Goal: Task Accomplishment & Management: Complete application form

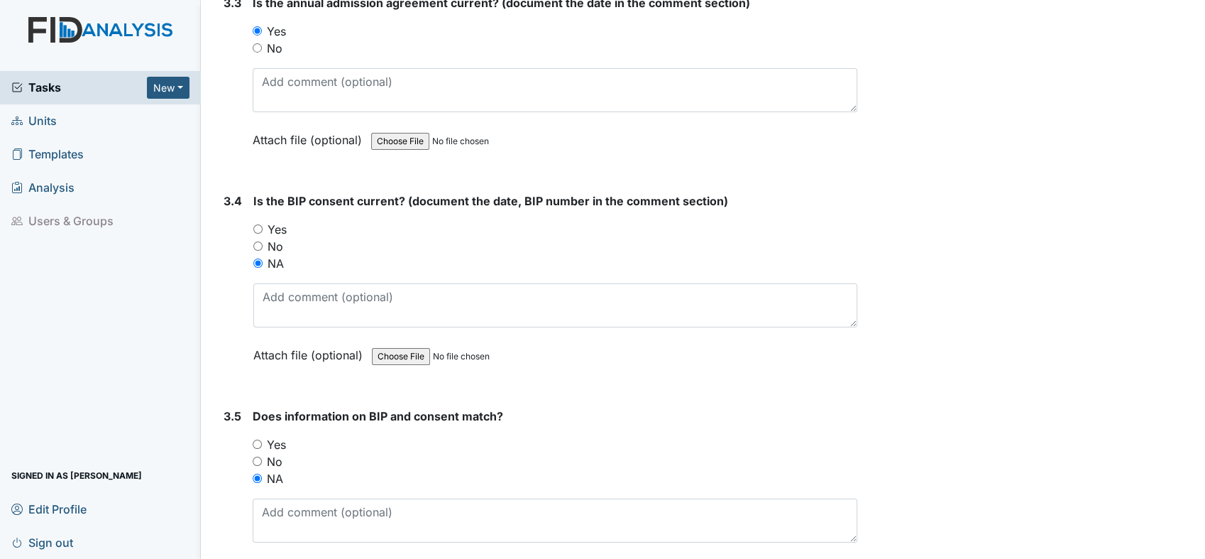
scroll to position [3902, 0]
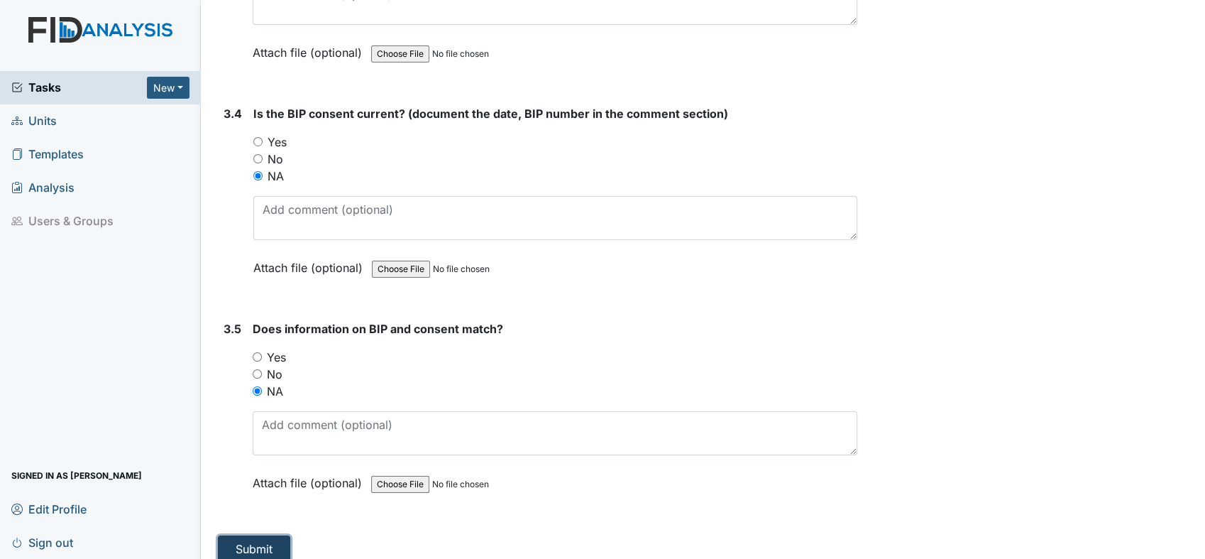
click at [250, 543] on button "Submit" at bounding box center [254, 548] width 72 height 27
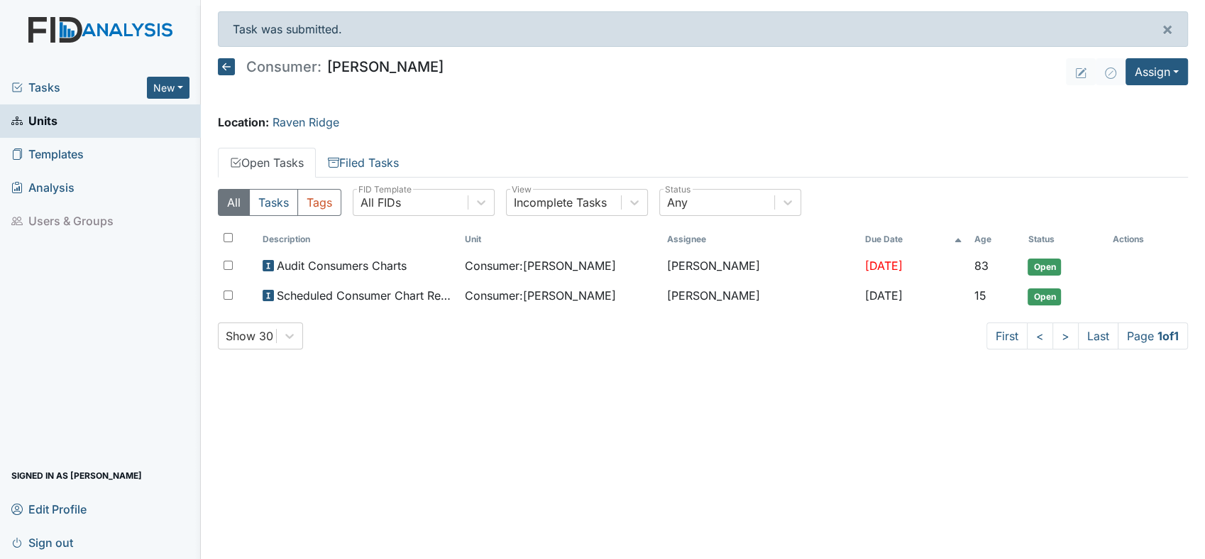
click at [43, 121] on span "Units" at bounding box center [34, 121] width 46 height 22
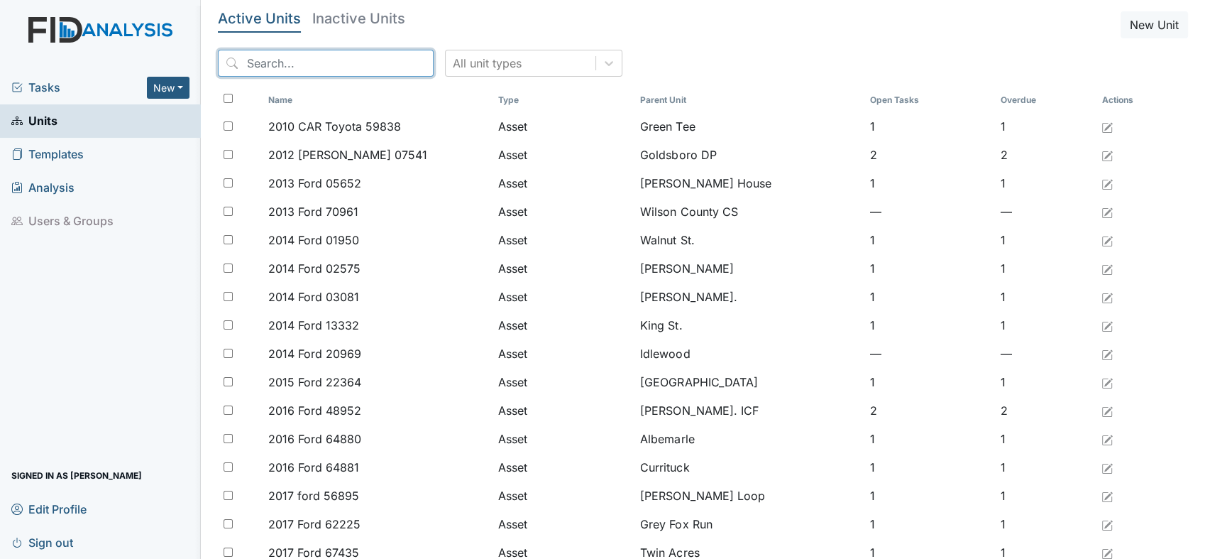
click at [253, 57] on input "search" at bounding box center [326, 63] width 216 height 27
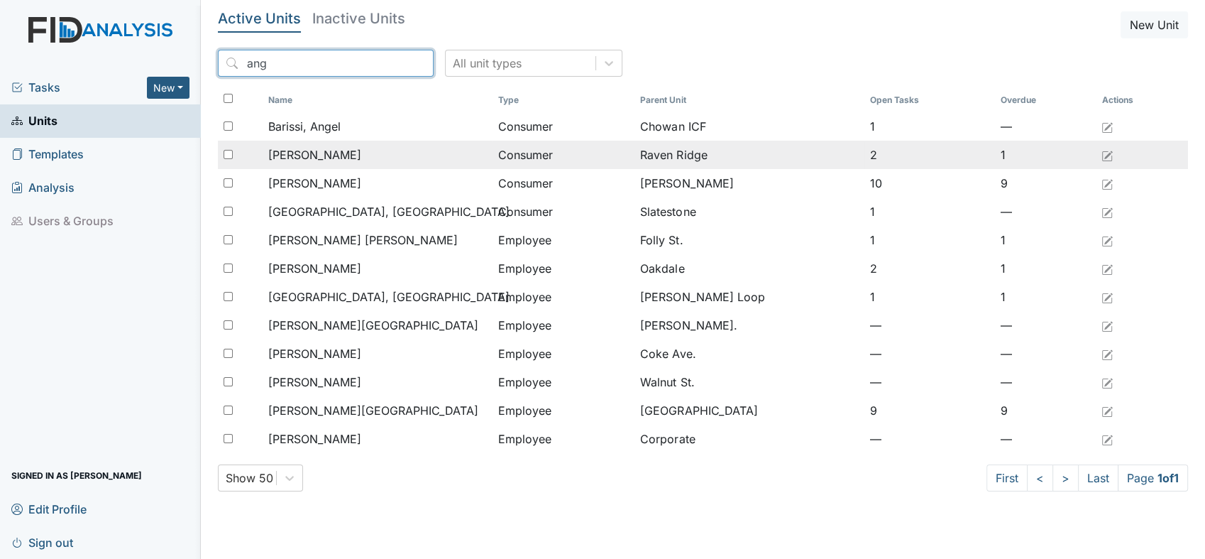
type input "ang"
click at [295, 155] on span "Craig, Angelo" at bounding box center [314, 154] width 93 height 17
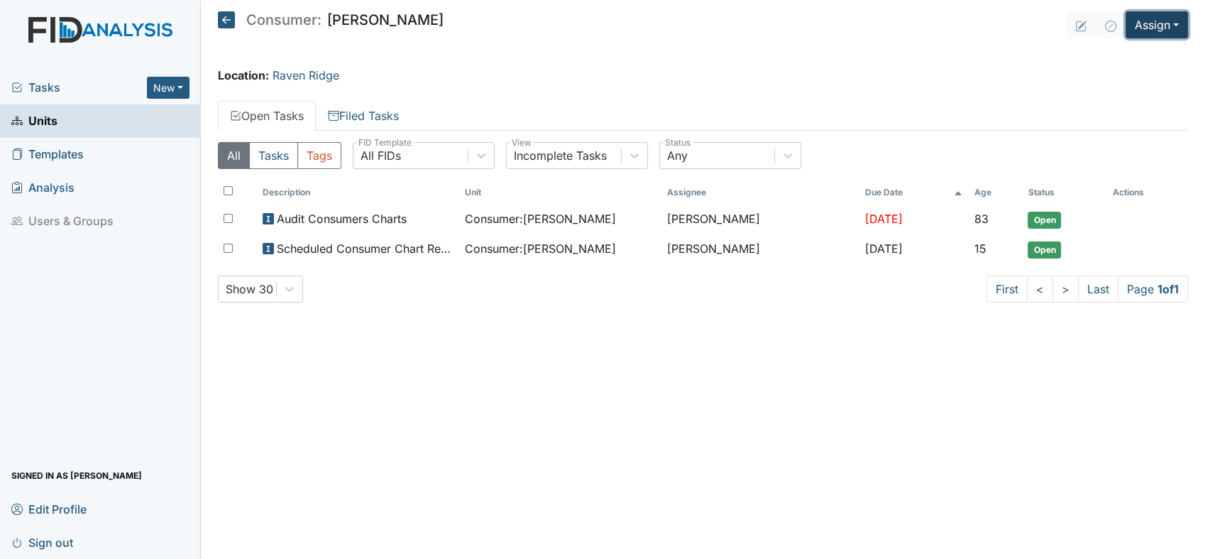
click at [1176, 20] on button "Assign" at bounding box center [1157, 24] width 62 height 27
click at [1145, 75] on link "Assign Inspection" at bounding box center [1124, 80] width 128 height 23
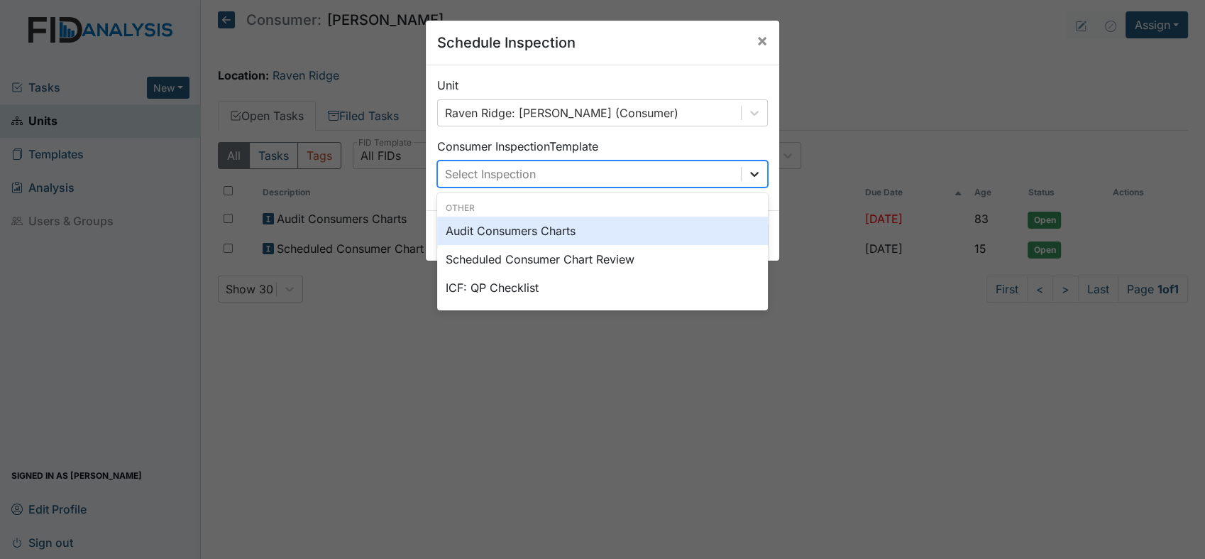
click at [755, 179] on div at bounding box center [755, 174] width 26 height 26
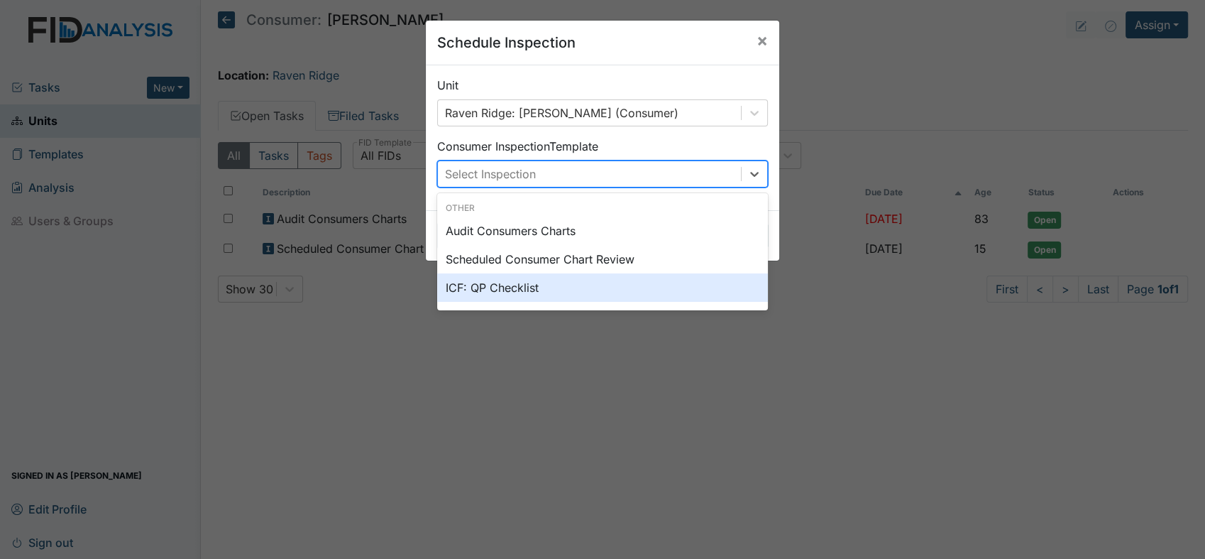
click at [546, 287] on div "ICF: QP Checklist" at bounding box center [602, 287] width 331 height 28
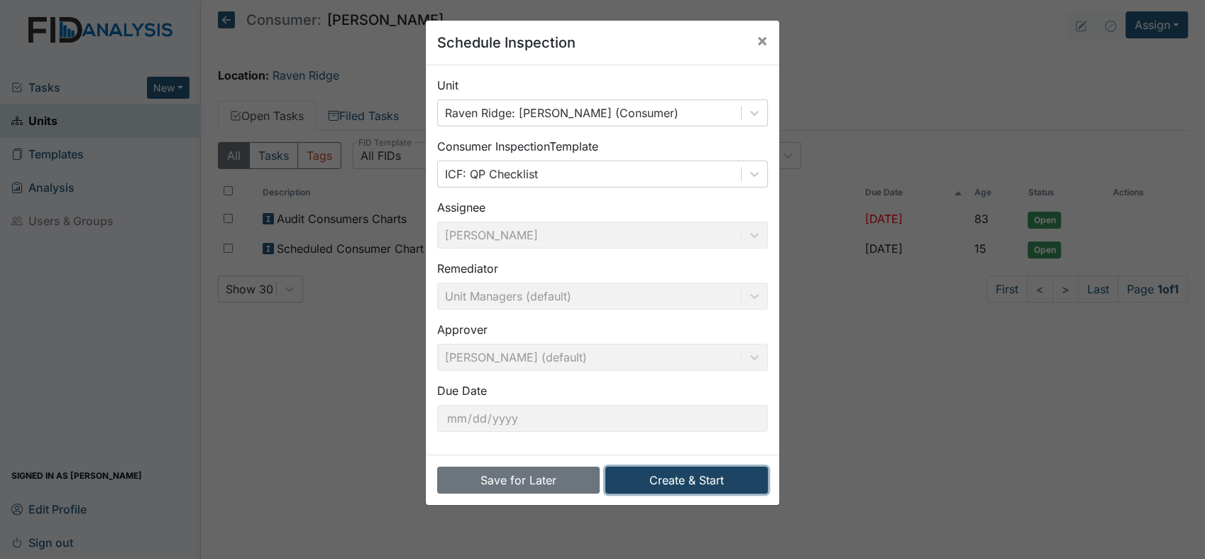
click at [615, 477] on button "Create & Start" at bounding box center [686, 479] width 163 height 27
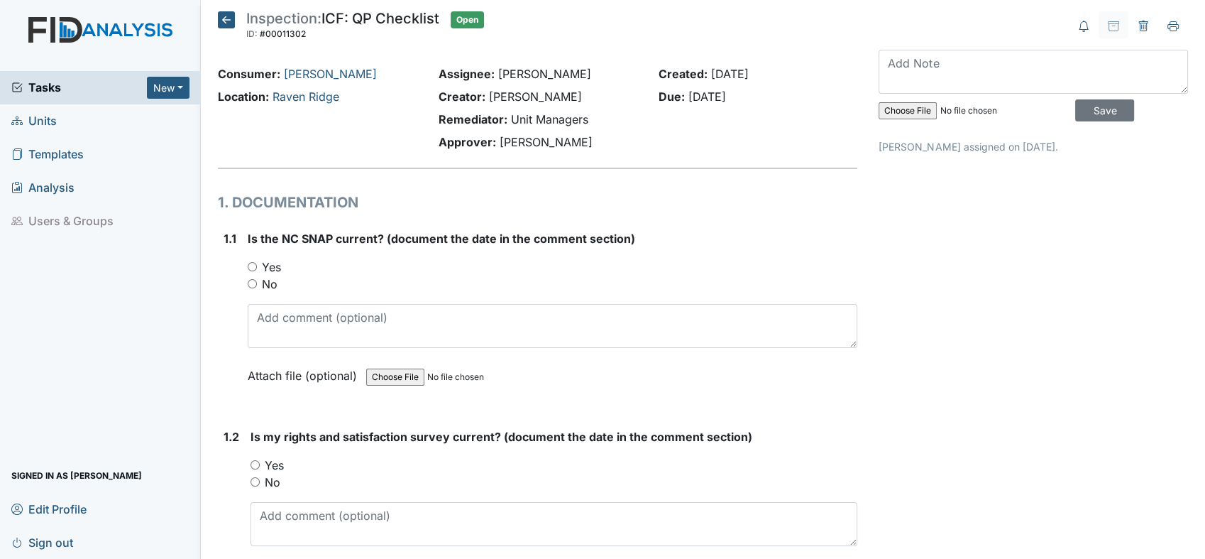
click at [251, 263] on input "Yes" at bounding box center [252, 266] width 9 height 9
radio input "true"
click at [255, 461] on input "Yes" at bounding box center [255, 464] width 9 height 9
radio input "true"
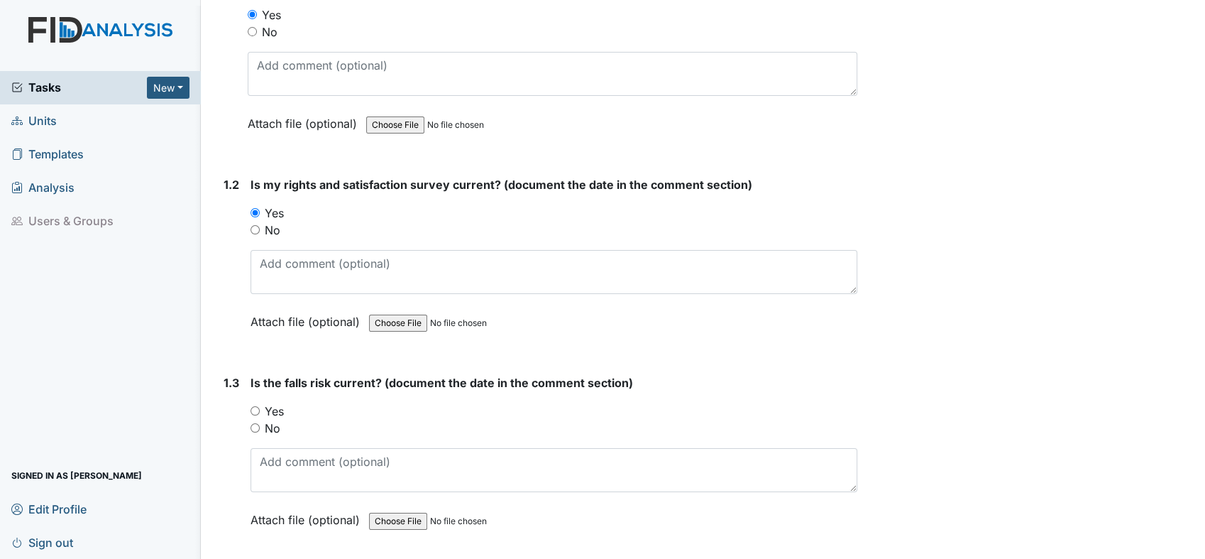
scroll to position [378, 0]
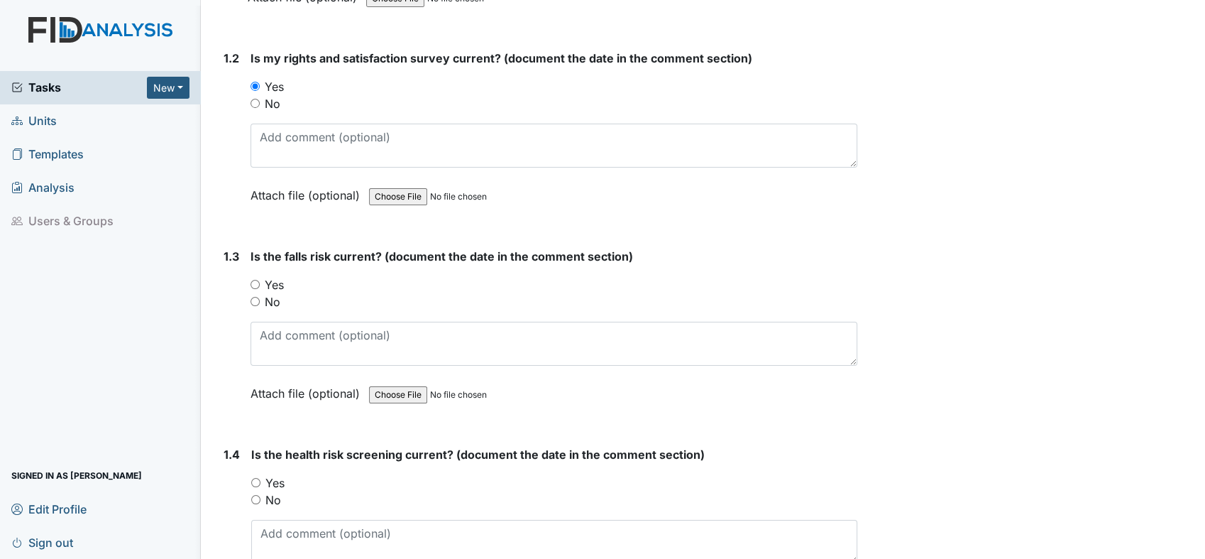
click at [256, 280] on input "Yes" at bounding box center [255, 284] width 9 height 9
radio input "true"
click at [255, 478] on input "Yes" at bounding box center [255, 482] width 9 height 9
radio input "true"
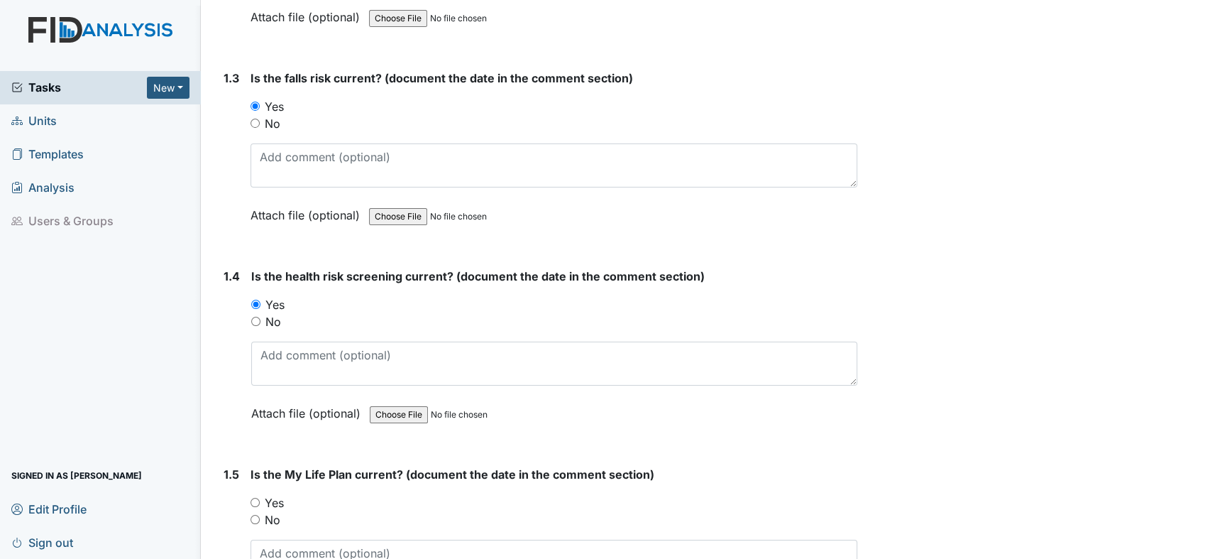
scroll to position [704, 0]
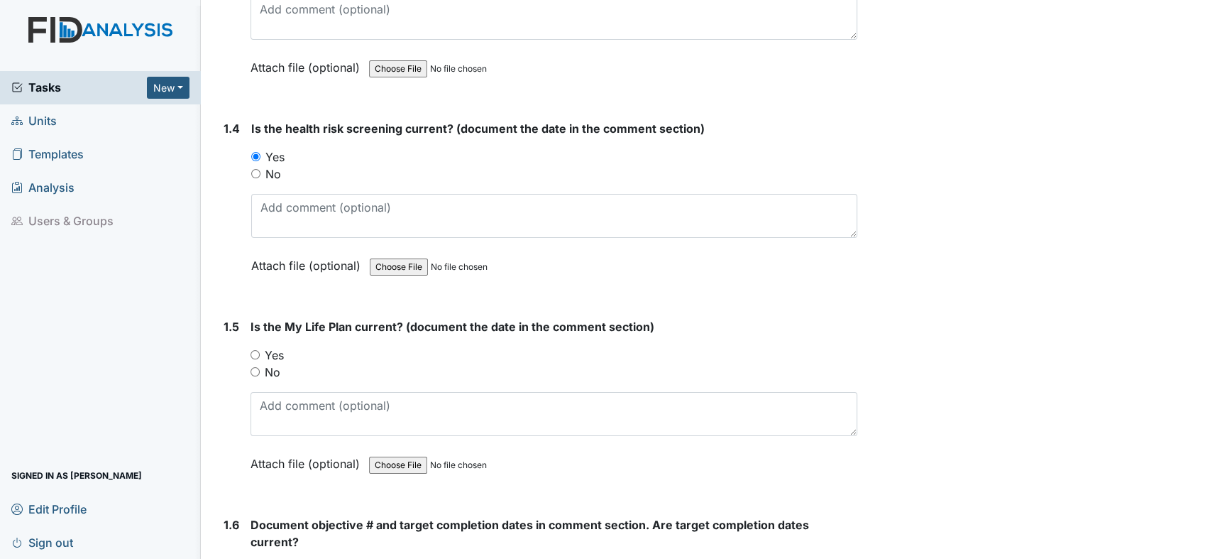
click at [257, 350] on input "Yes" at bounding box center [255, 354] width 9 height 9
radio input "true"
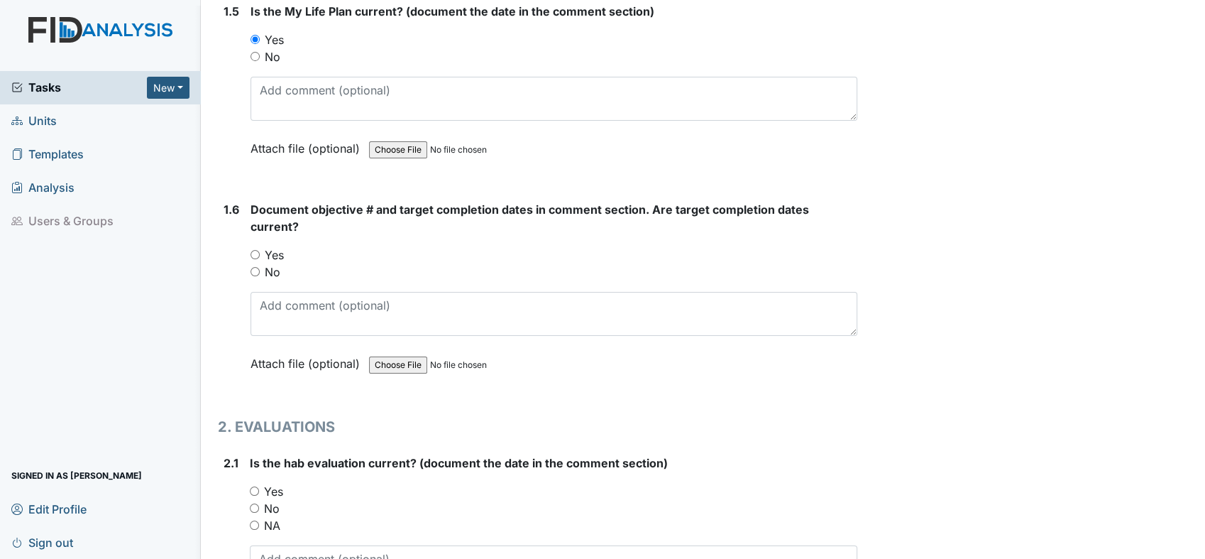
scroll to position [1040, 0]
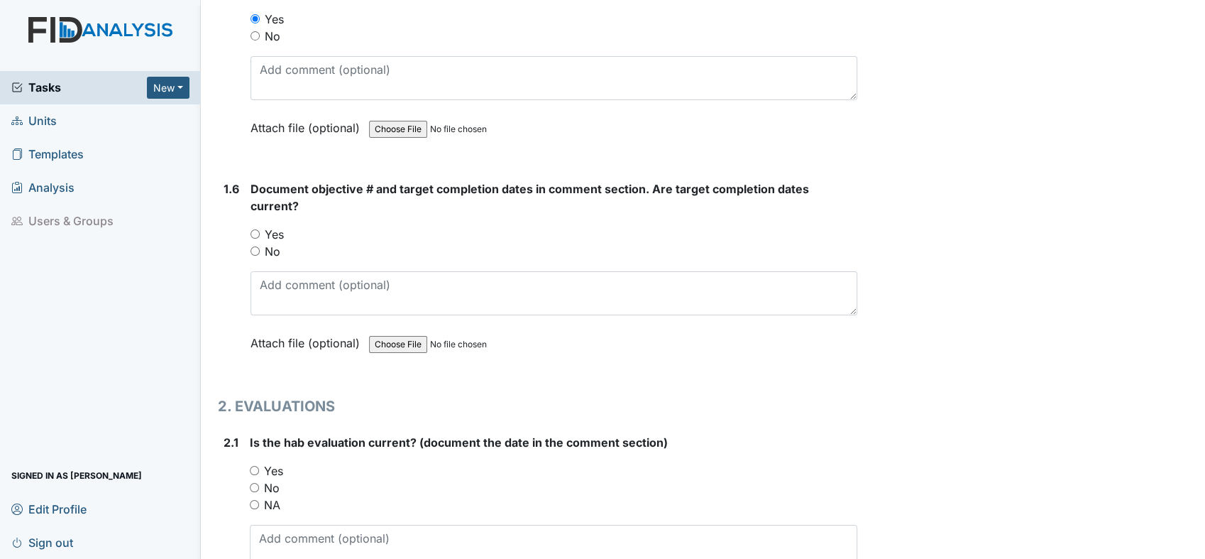
click at [255, 233] on input "Yes" at bounding box center [255, 233] width 9 height 9
radio input "true"
click at [251, 466] on input "Yes" at bounding box center [254, 470] width 9 height 9
radio input "true"
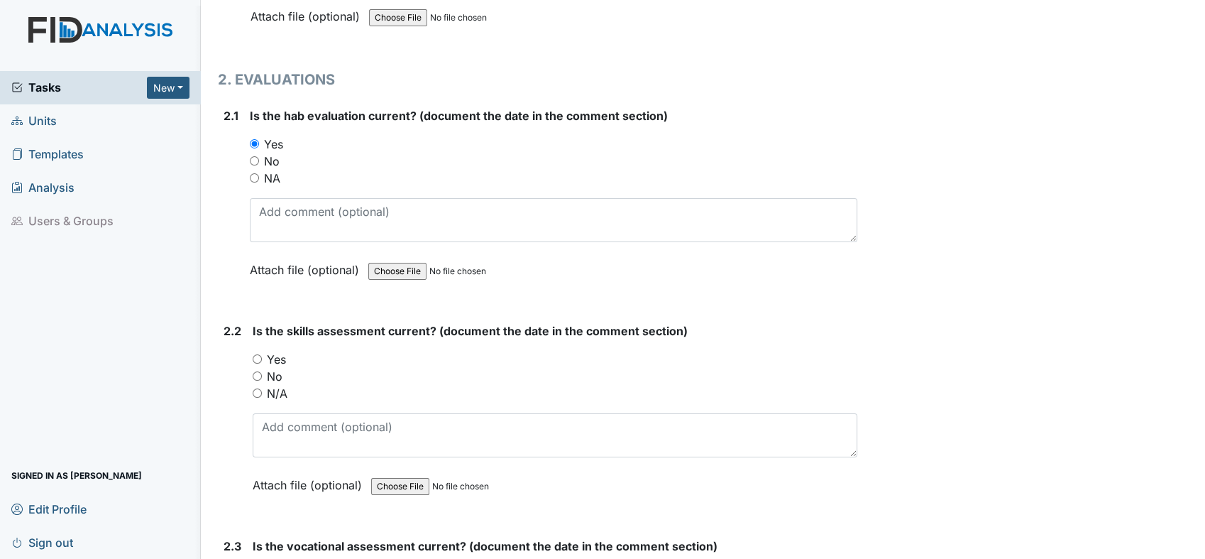
scroll to position [1440, 0]
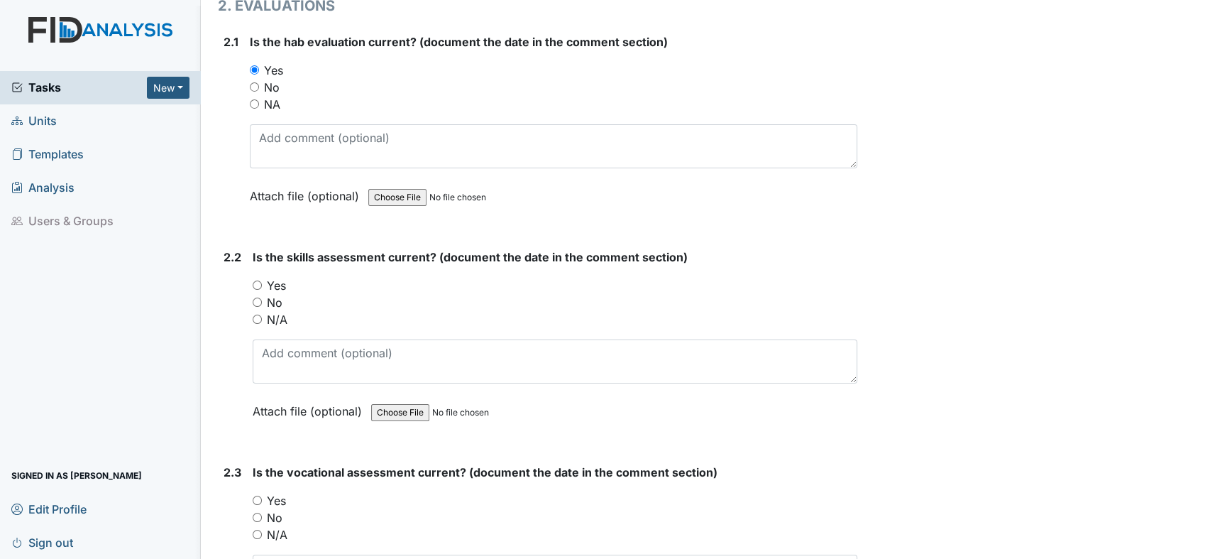
click at [253, 280] on input "Yes" at bounding box center [257, 284] width 9 height 9
radio input "true"
click at [260, 495] on input "Yes" at bounding box center [257, 499] width 9 height 9
radio input "true"
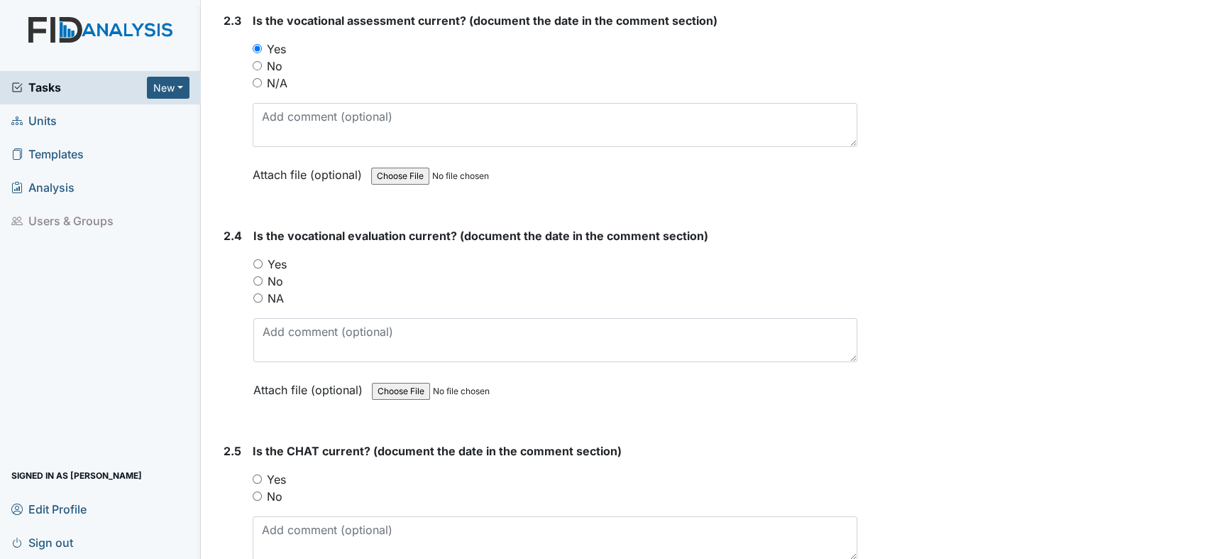
scroll to position [1965, 0]
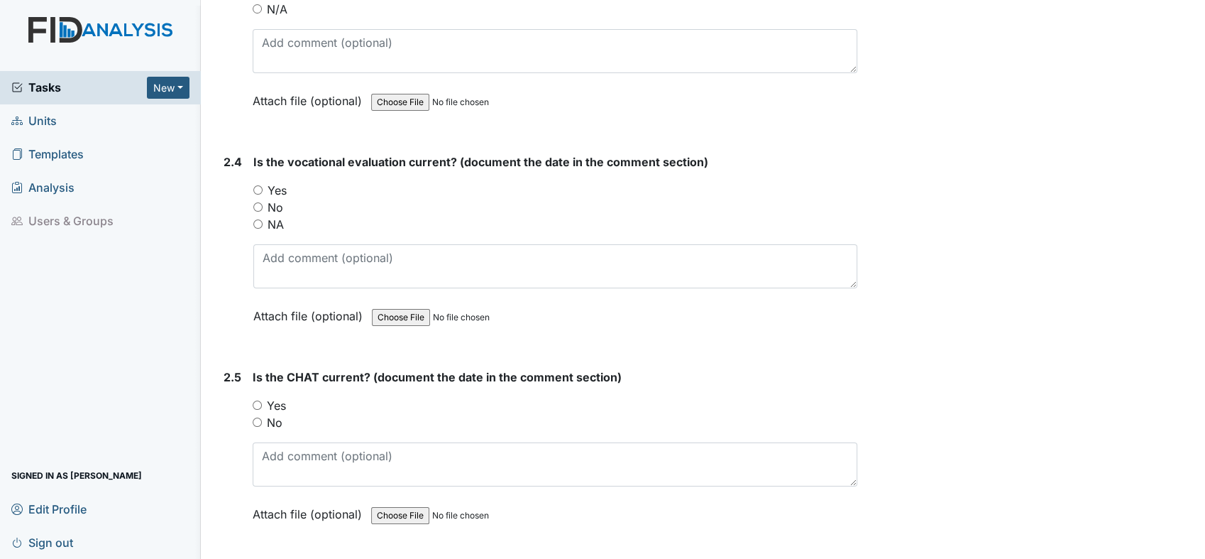
click at [255, 185] on input "Yes" at bounding box center [257, 189] width 9 height 9
radio input "true"
click at [258, 400] on input "Yes" at bounding box center [257, 404] width 9 height 9
radio input "true"
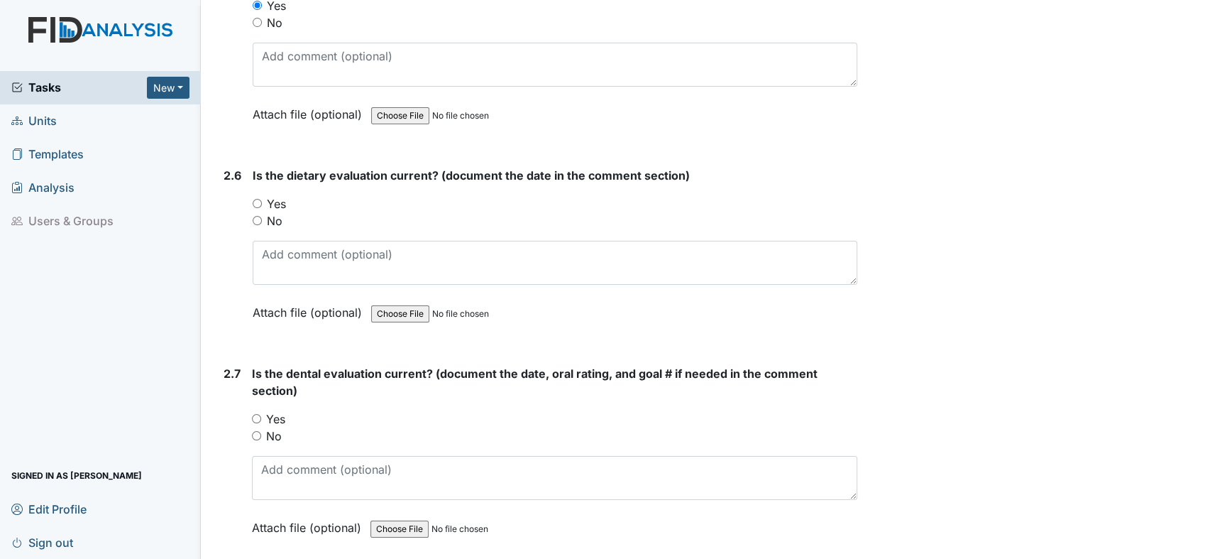
scroll to position [2470, 0]
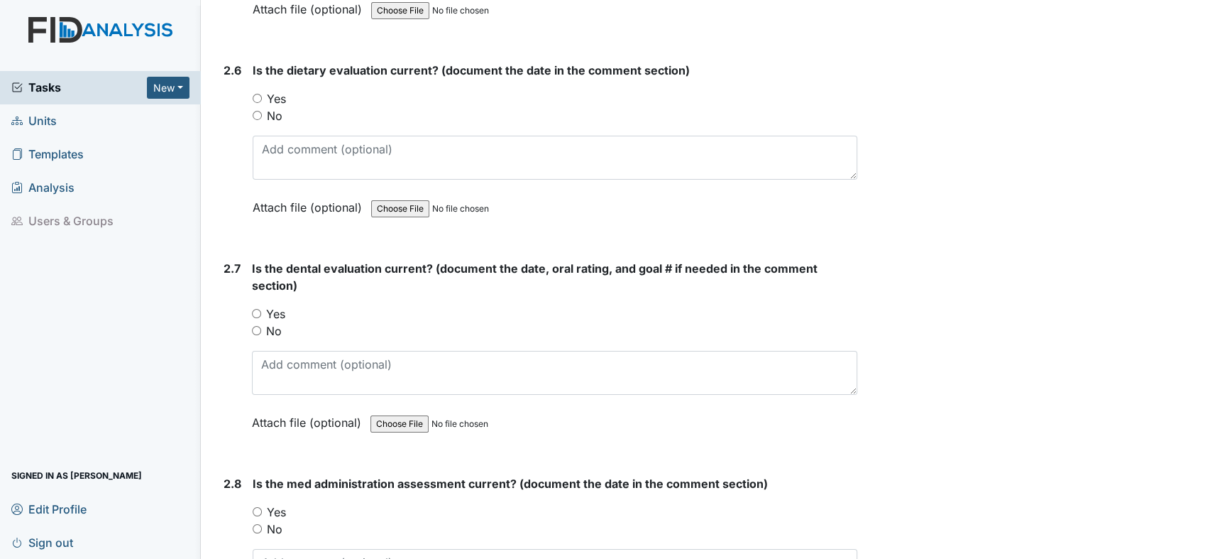
click at [255, 94] on div "Yes" at bounding box center [555, 98] width 605 height 17
click at [261, 80] on div "Is the dietary evaluation current? (document the date in the comment section) Y…" at bounding box center [555, 144] width 605 height 164
click at [261, 90] on div "Yes" at bounding box center [555, 98] width 605 height 17
click at [261, 94] on input "Yes" at bounding box center [257, 98] width 9 height 9
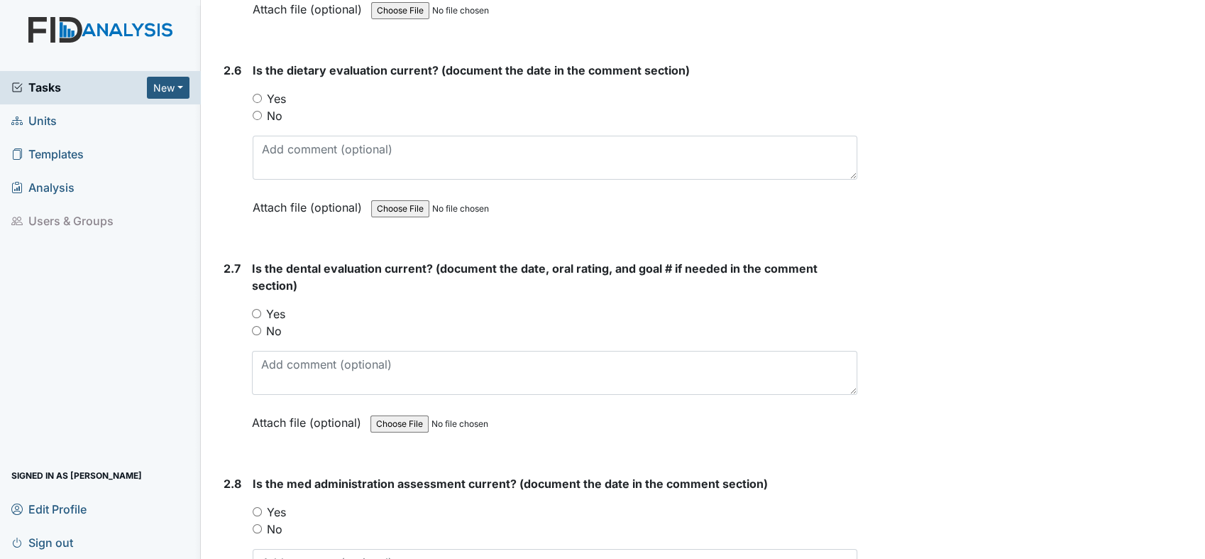
radio input "true"
click at [257, 309] on input "Yes" at bounding box center [256, 313] width 9 height 9
radio input "true"
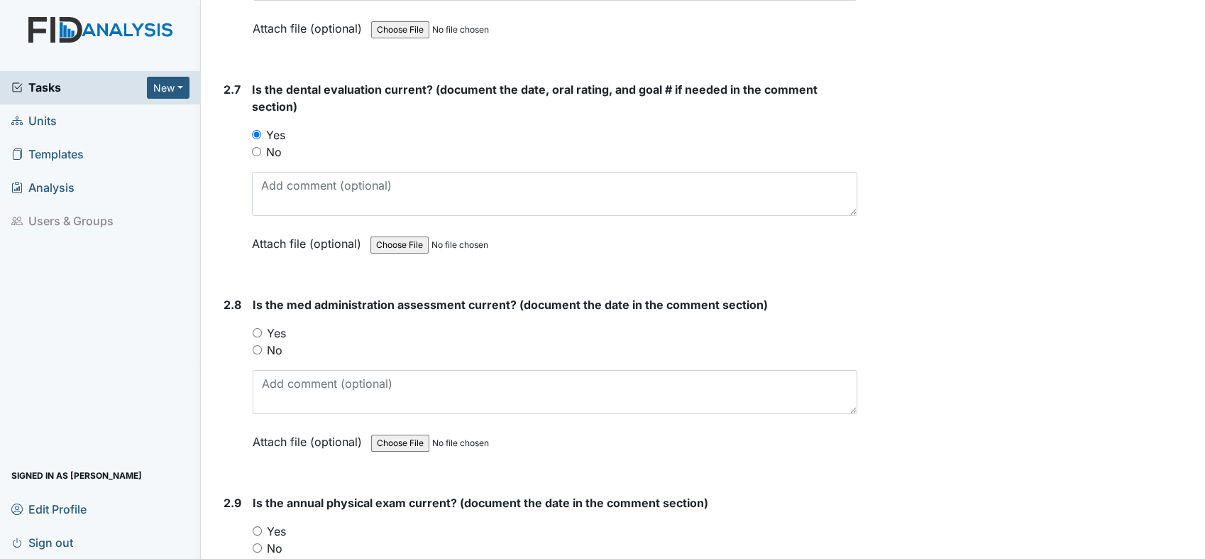
scroll to position [2659, 0]
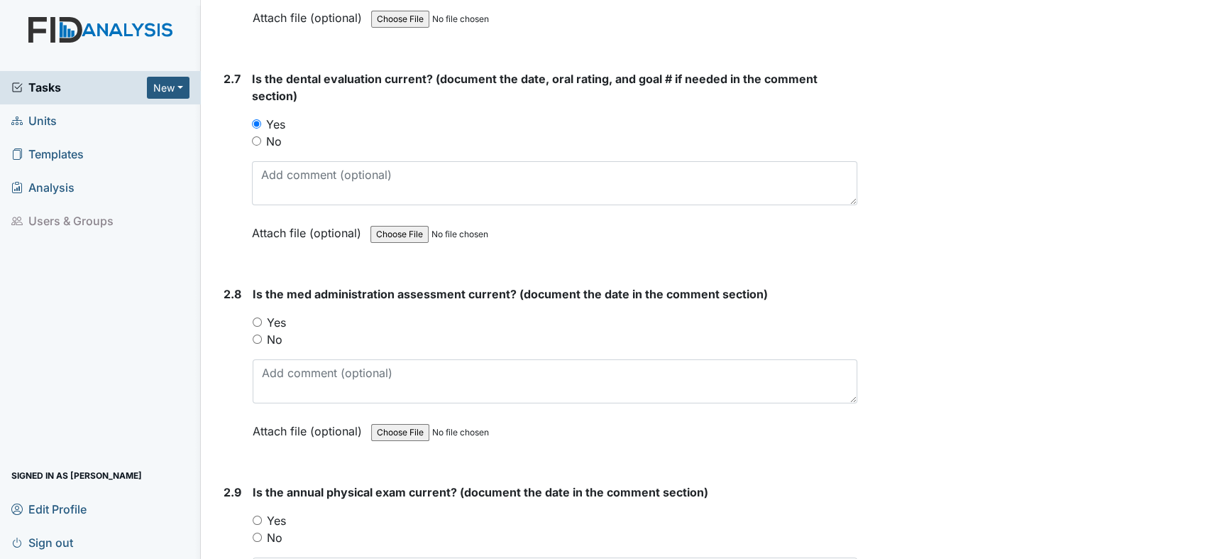
click at [257, 317] on input "Yes" at bounding box center [257, 321] width 9 height 9
radio input "true"
click at [256, 515] on input "Yes" at bounding box center [257, 519] width 9 height 9
radio input "true"
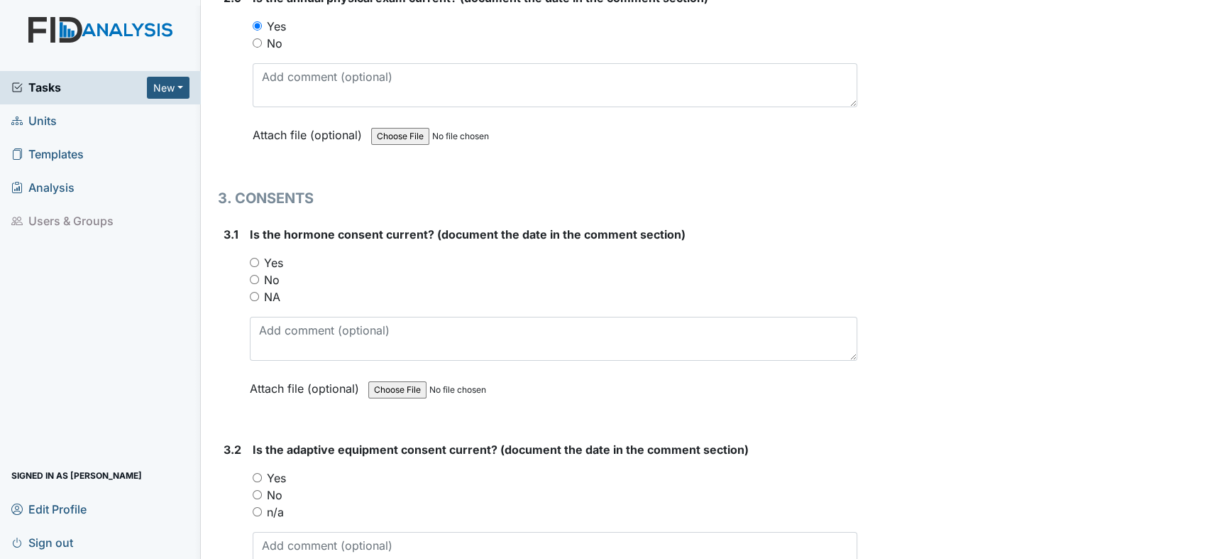
scroll to position [3237, 0]
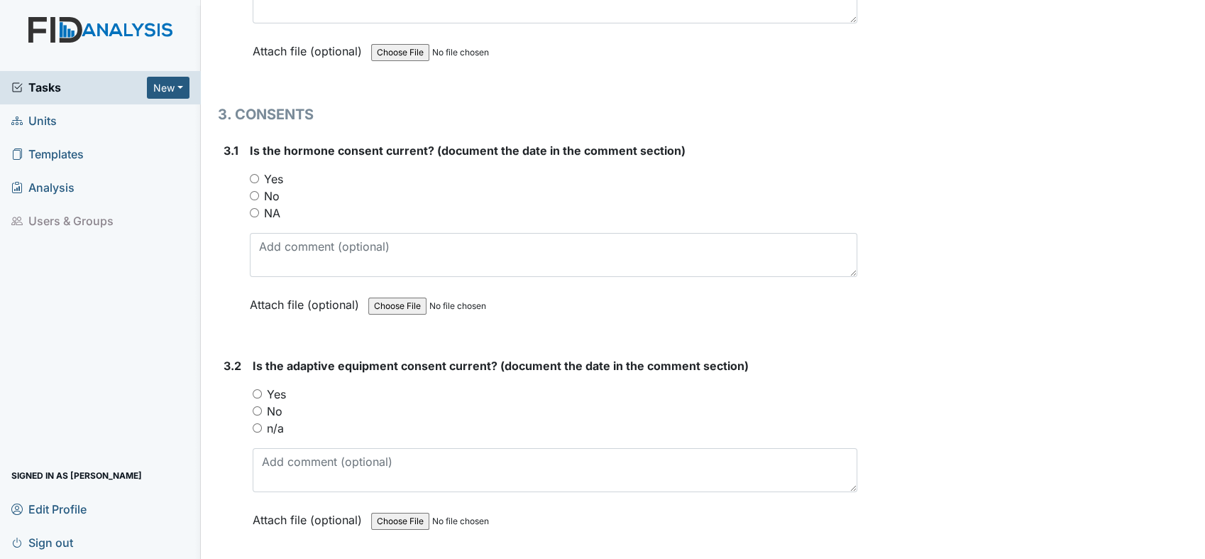
click at [251, 208] on input "NA" at bounding box center [254, 212] width 9 height 9
radio input "true"
click at [253, 423] on input "n/a" at bounding box center [257, 427] width 9 height 9
radio input "true"
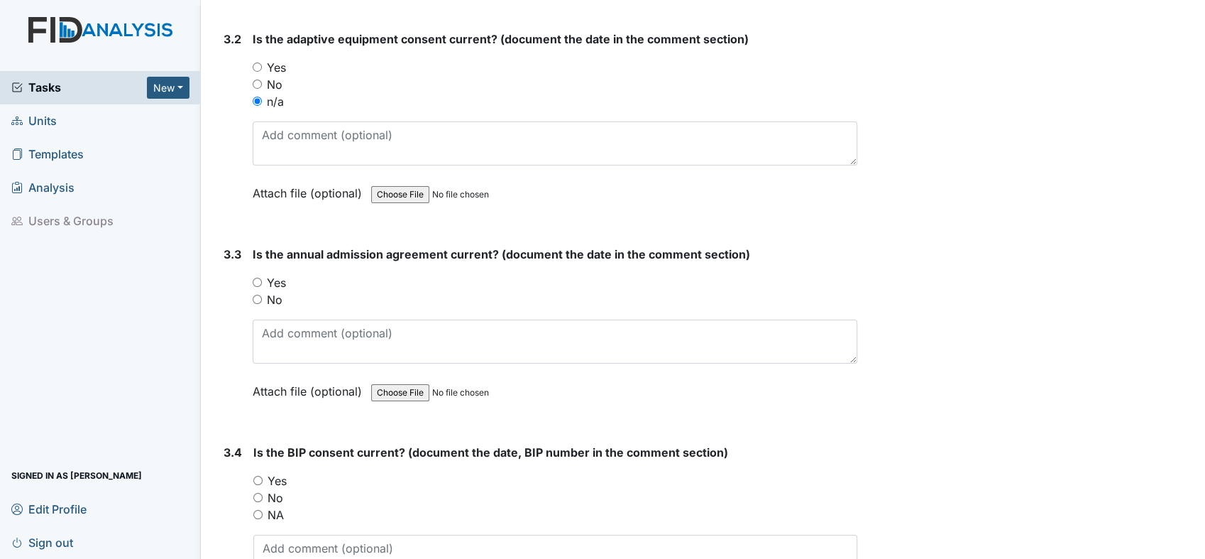
scroll to position [3594, 0]
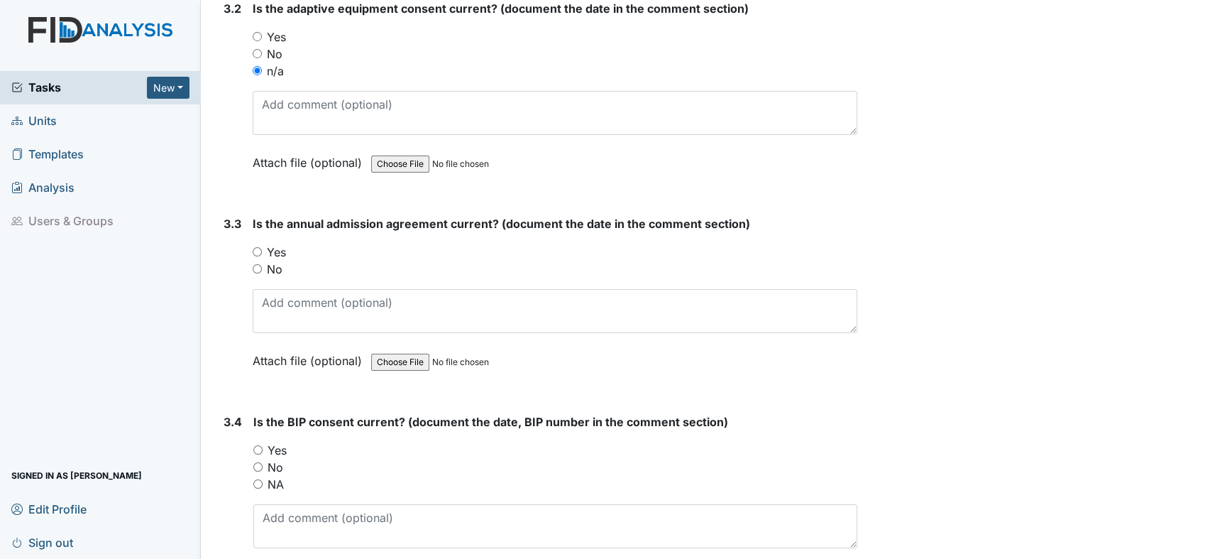
click at [257, 247] on input "Yes" at bounding box center [257, 251] width 9 height 9
radio input "true"
click at [255, 479] on input "NA" at bounding box center [257, 483] width 9 height 9
radio input "true"
click at [254, 445] on input "Yes" at bounding box center [257, 449] width 9 height 9
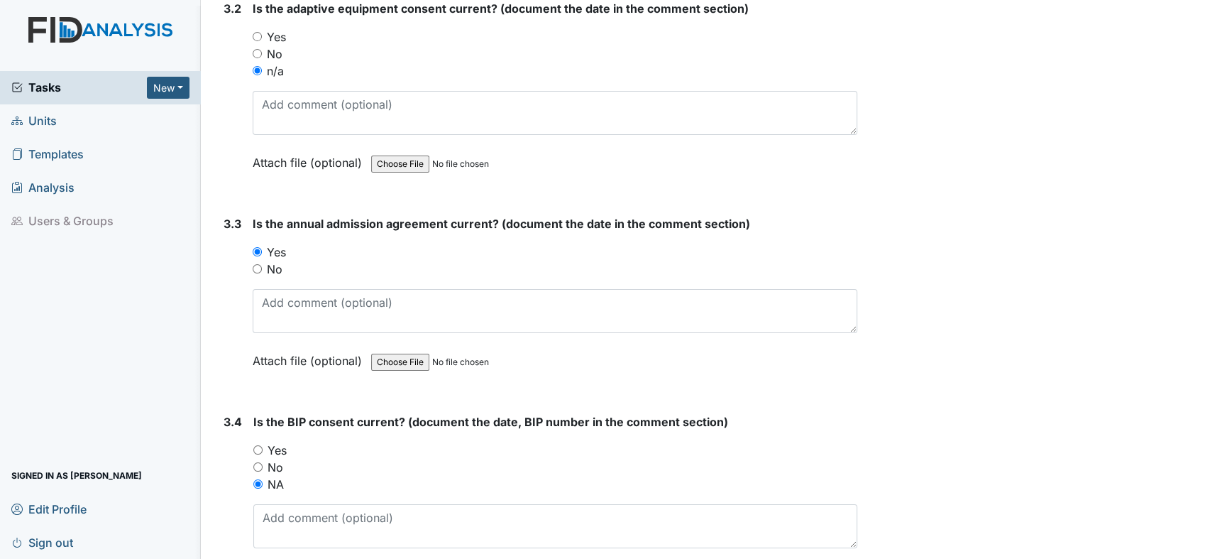
radio input "true"
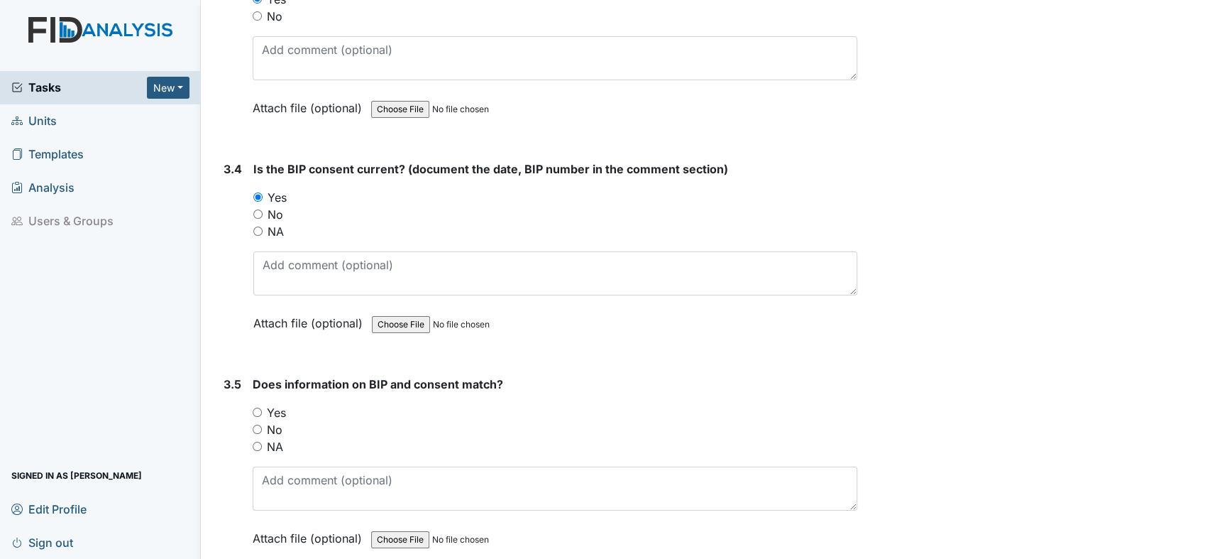
scroll to position [3902, 0]
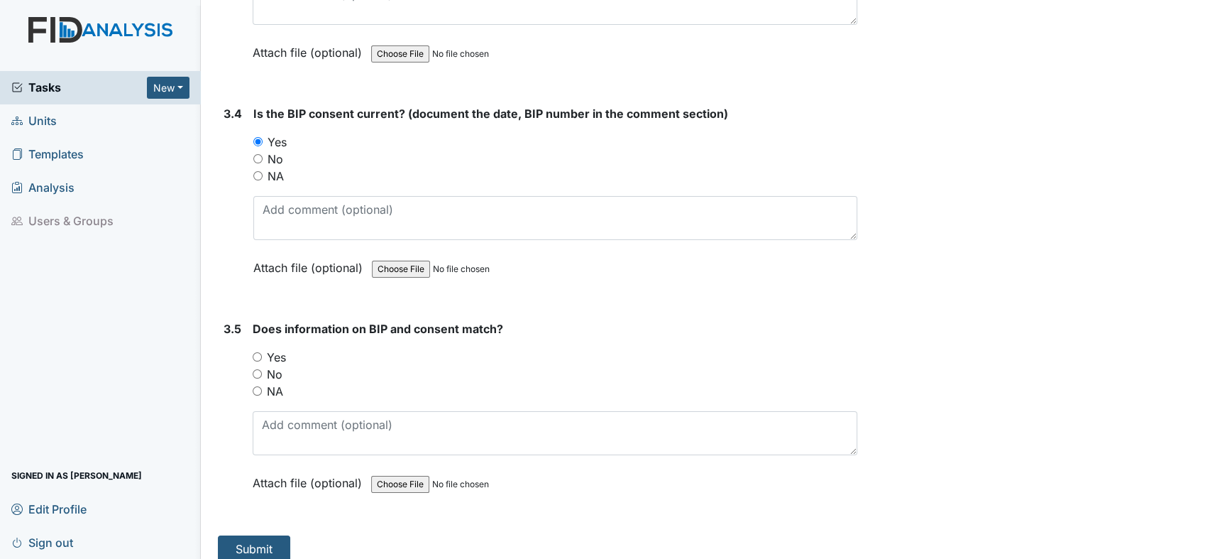
click at [256, 352] on input "Yes" at bounding box center [257, 356] width 9 height 9
radio input "true"
click at [266, 535] on button "Submit" at bounding box center [254, 548] width 72 height 27
